Goal: Task Accomplishment & Management: Complete application form

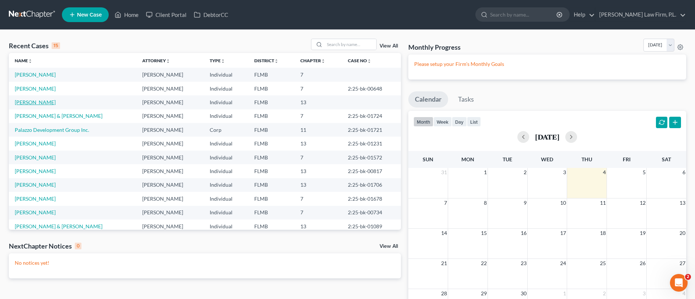
click at [38, 99] on link "[PERSON_NAME]" at bounding box center [35, 102] width 41 height 6
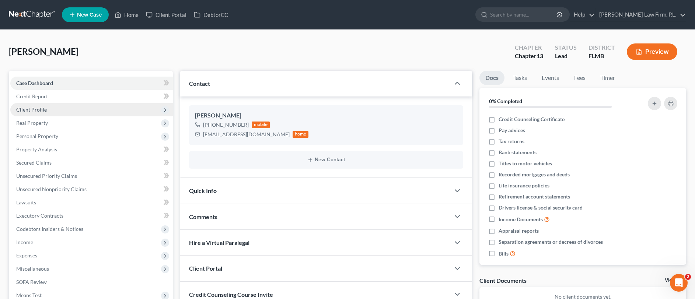
click at [69, 106] on span "Client Profile" at bounding box center [91, 109] width 162 height 13
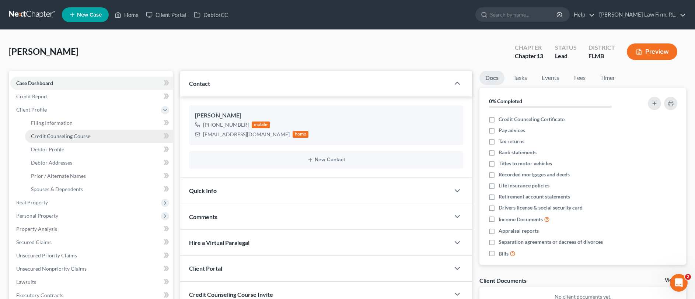
click at [67, 133] on span "Credit Counseling Course" at bounding box center [60, 136] width 59 height 6
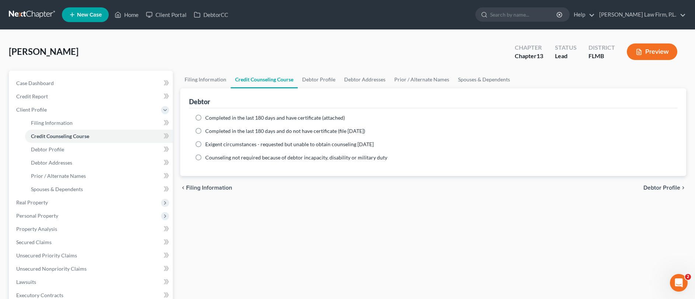
click at [205, 116] on label "Completed in the last 180 days and have certificate (attached)" at bounding box center [275, 117] width 140 height 7
click at [208, 116] on input "Completed in the last 180 days and have certificate (attached)" at bounding box center [210, 116] width 5 height 5
radio input "true"
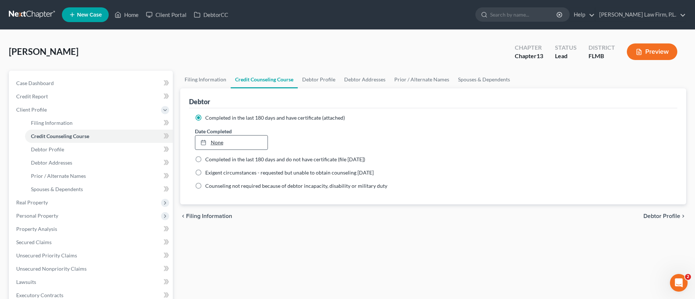
type input "[DATE]"
click at [222, 149] on link "None" at bounding box center [231, 143] width 73 height 14
click at [99, 106] on span "Client Profile" at bounding box center [91, 109] width 162 height 13
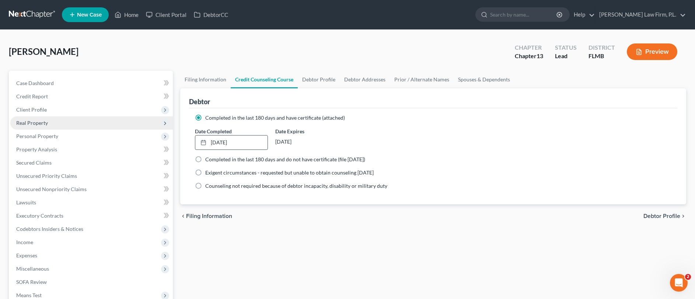
click at [77, 127] on span "Real Property" at bounding box center [91, 122] width 162 height 13
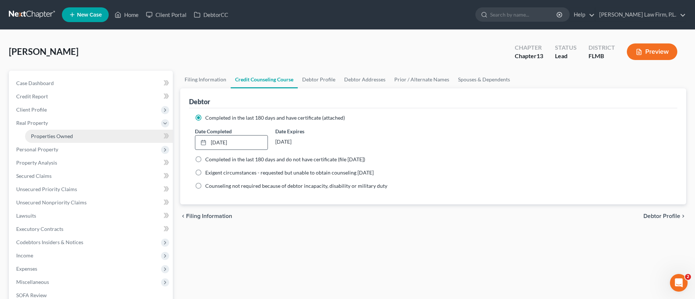
click at [77, 135] on link "Properties Owned" at bounding box center [99, 136] width 148 height 13
